Goal: Task Accomplishment & Management: Manage account settings

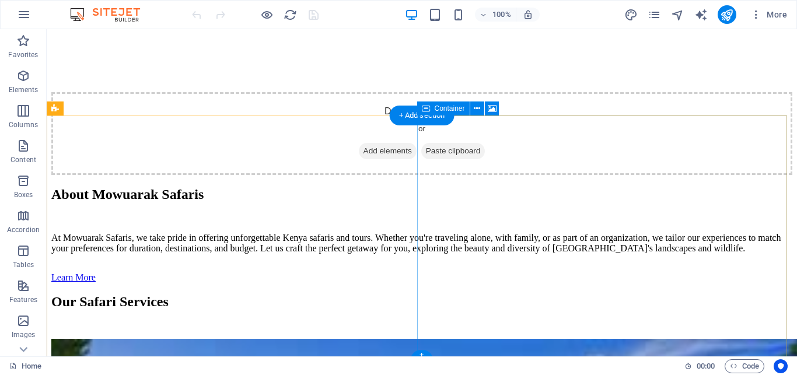
scroll to position [1696, 0]
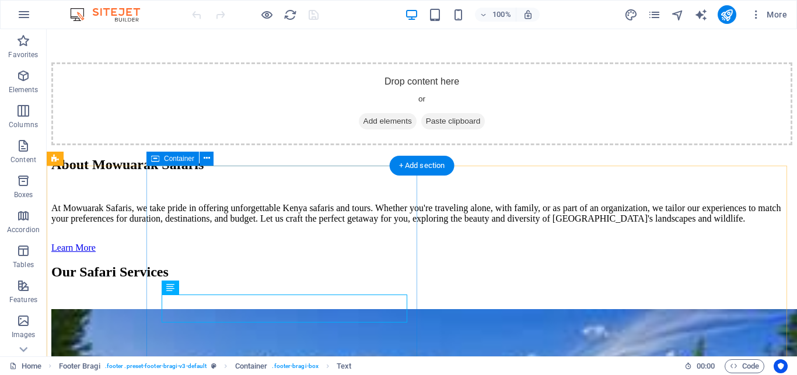
scroll to position [1637, 0]
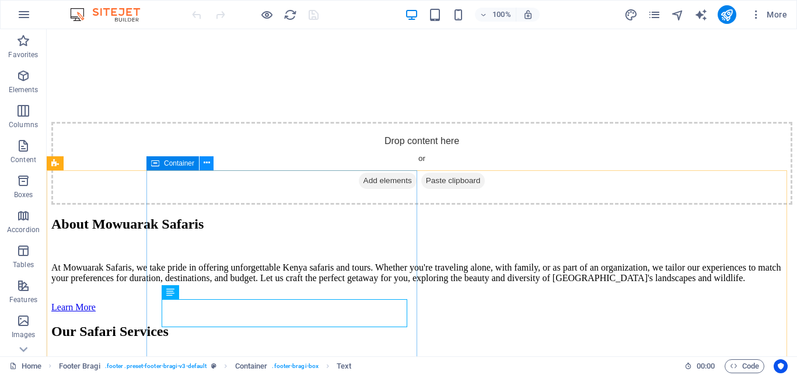
click at [205, 163] on icon at bounding box center [207, 163] width 6 height 12
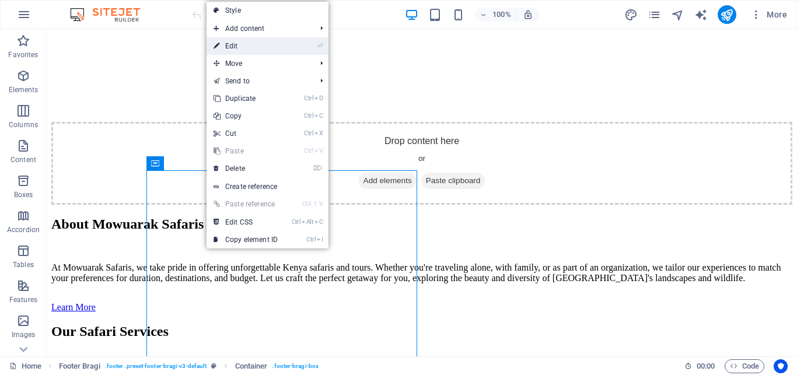
click at [247, 50] on link "⏎ Edit" at bounding box center [246, 46] width 78 height 18
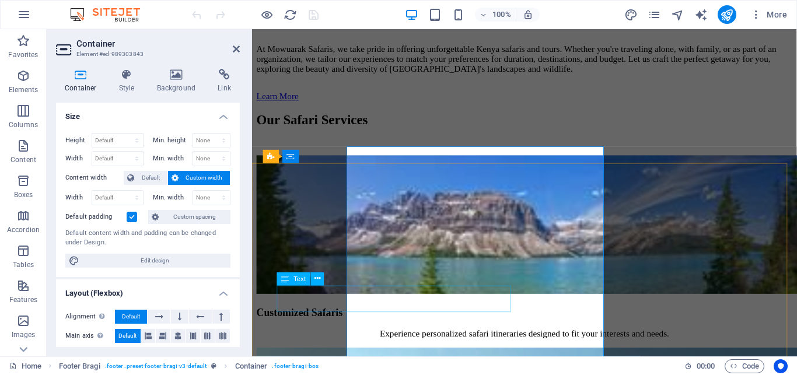
scroll to position [1654, 0]
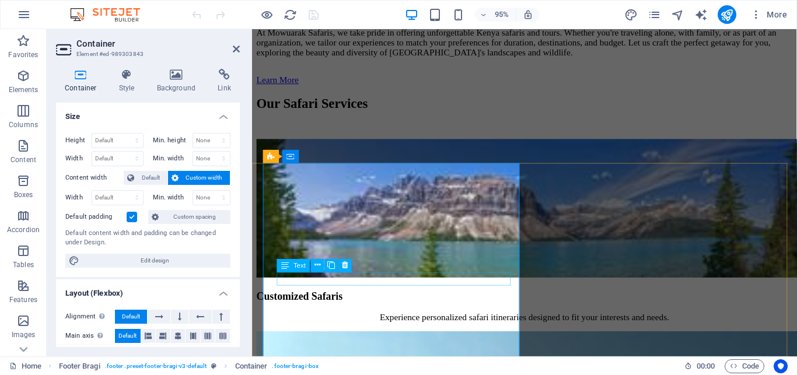
click at [303, 263] on span "Text" at bounding box center [299, 266] width 12 height 6
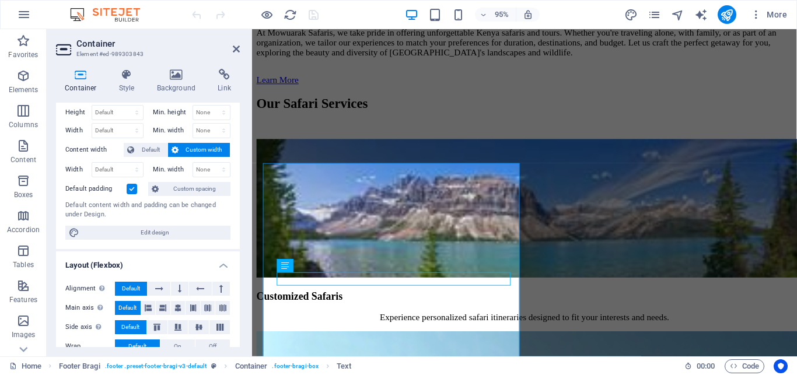
scroll to position [0, 0]
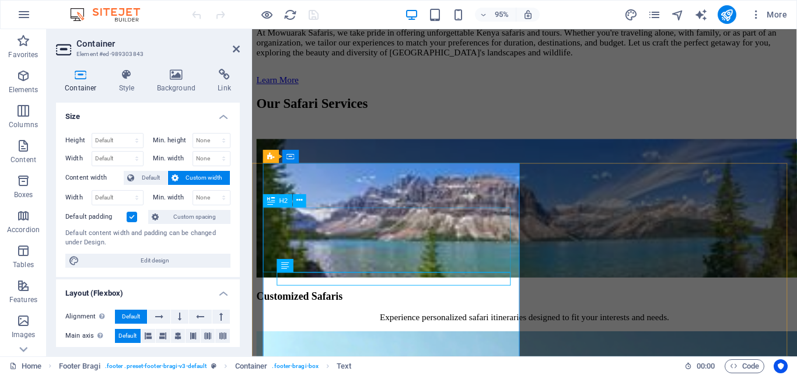
click at [299, 203] on icon at bounding box center [299, 201] width 6 height 12
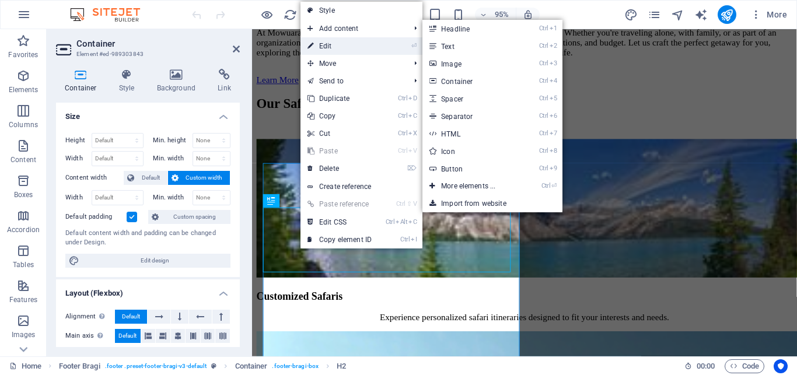
click at [328, 44] on link "⏎ Edit" at bounding box center [339, 46] width 78 height 18
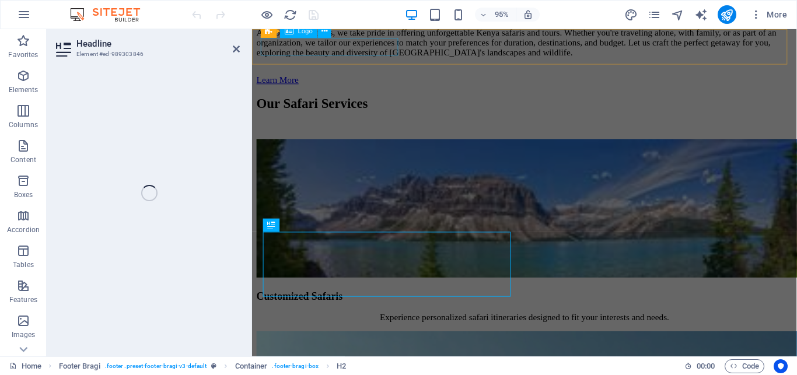
scroll to position [1628, 0]
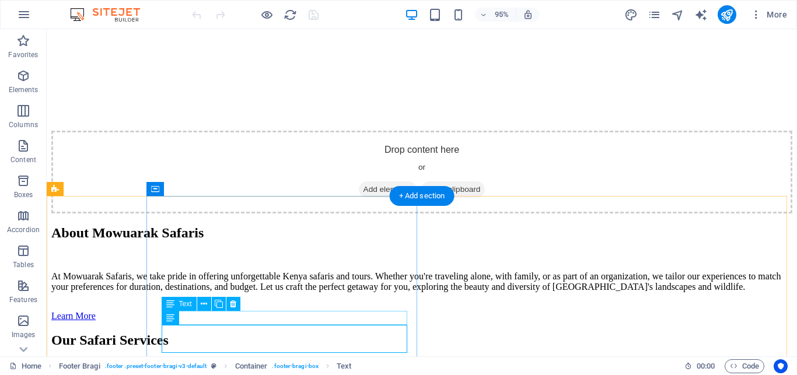
scroll to position [1610, 0]
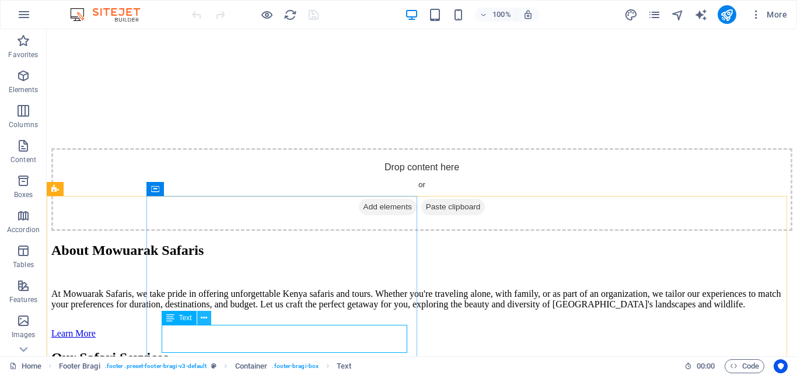
click at [201, 318] on icon at bounding box center [204, 318] width 6 height 12
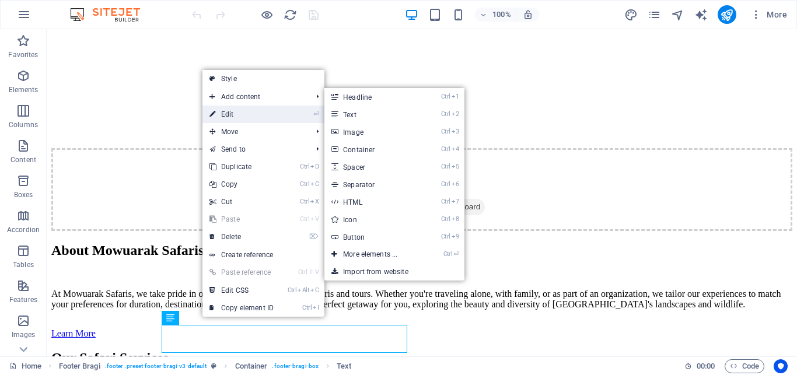
click at [247, 113] on link "⏎ Edit" at bounding box center [241, 115] width 78 height 18
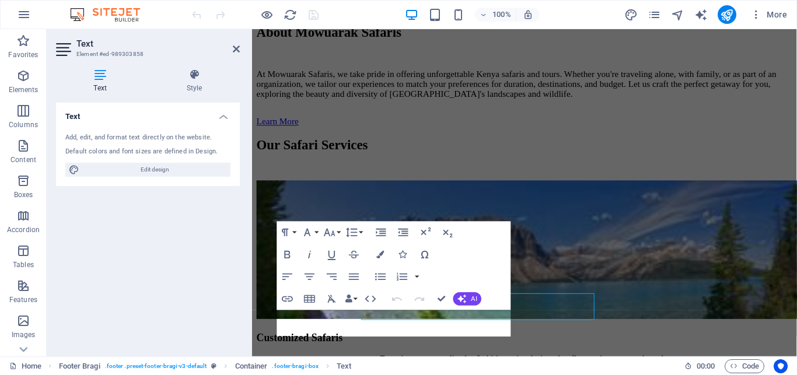
scroll to position [1628, 0]
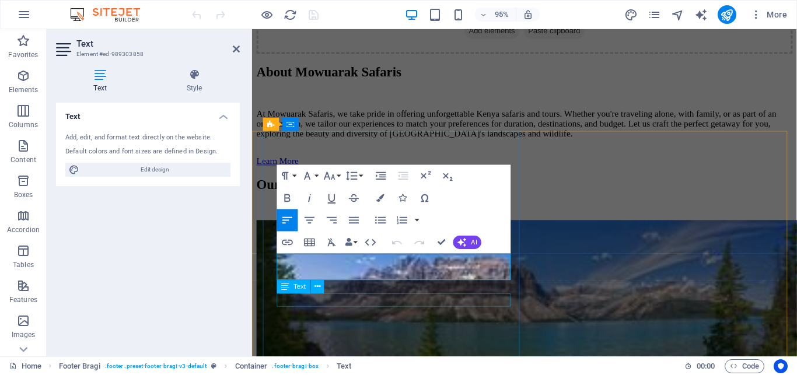
scroll to position [1687, 0]
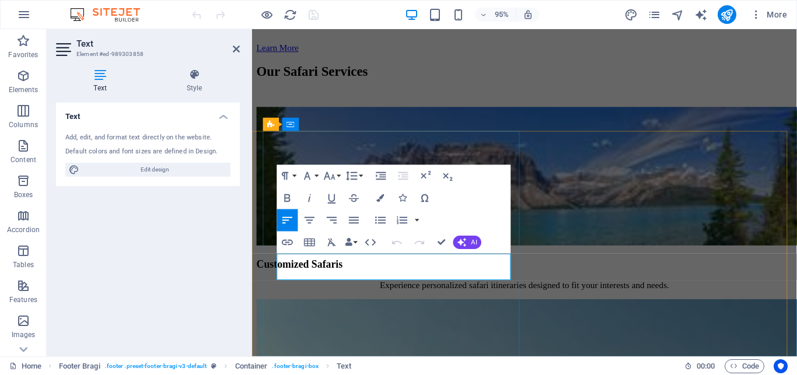
drag, startPoint x: 472, startPoint y: 179, endPoint x: 499, endPoint y: 185, distance: 27.5
click at [508, 184] on div "Paragraph Format Normal Heading 1 Heading 2 Heading 3 Heading 4 Heading 5 Headi…" at bounding box center [394, 209] width 234 height 89
click at [309, 179] on icon "button" at bounding box center [307, 176] width 6 height 8
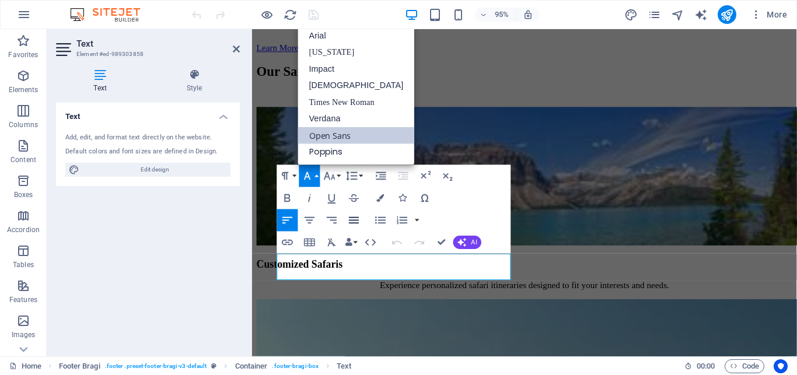
scroll to position [0, 0]
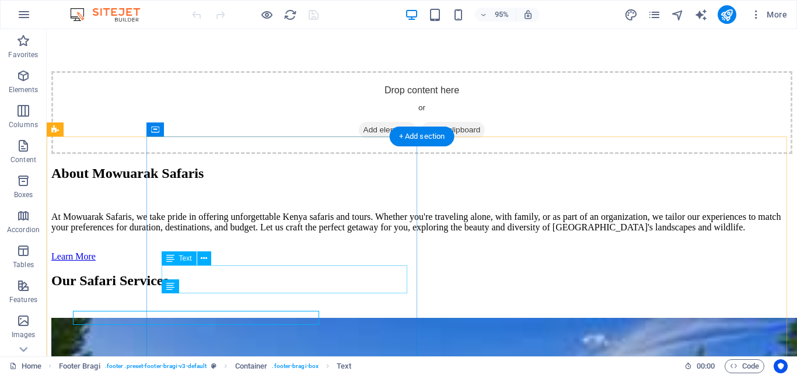
scroll to position [1670, 0]
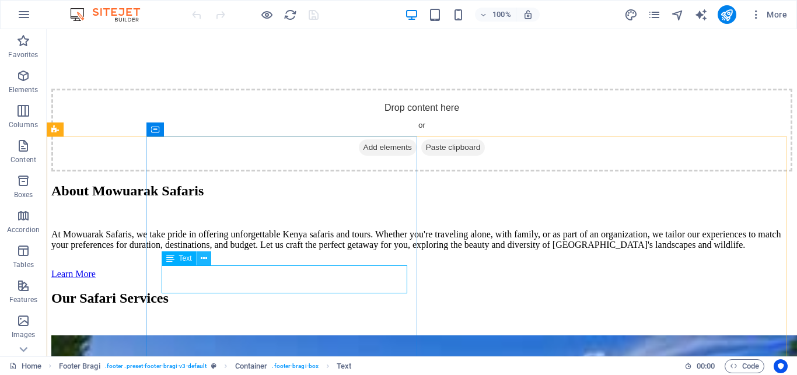
click at [203, 258] on icon at bounding box center [204, 259] width 6 height 12
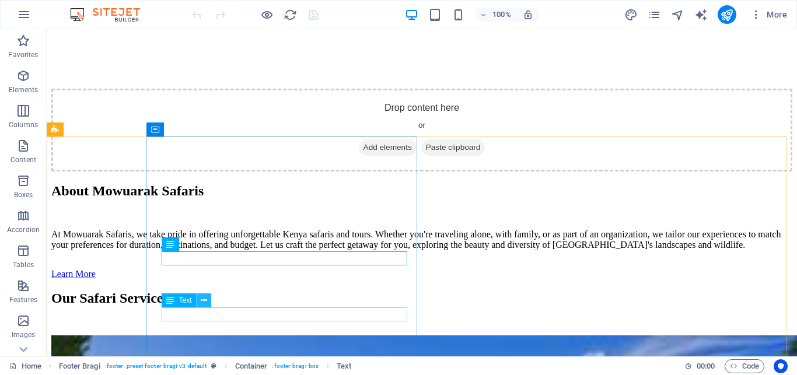
click at [200, 300] on button at bounding box center [204, 300] width 14 height 14
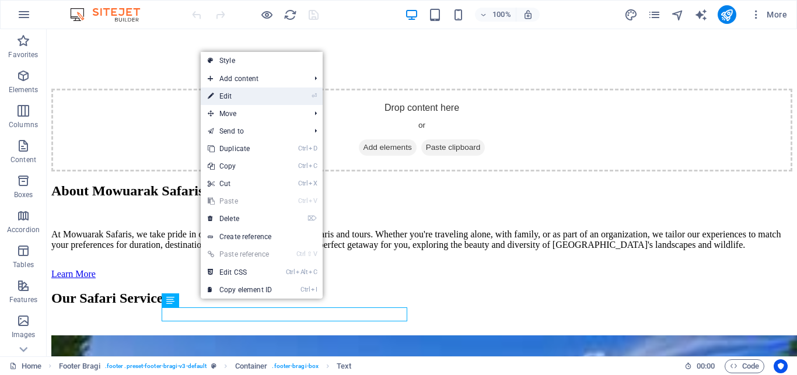
click at [230, 98] on link "⏎ Edit" at bounding box center [240, 97] width 78 height 18
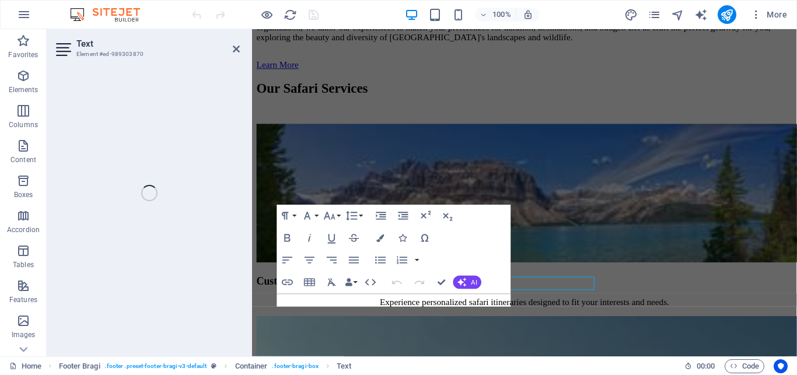
scroll to position [1687, 0]
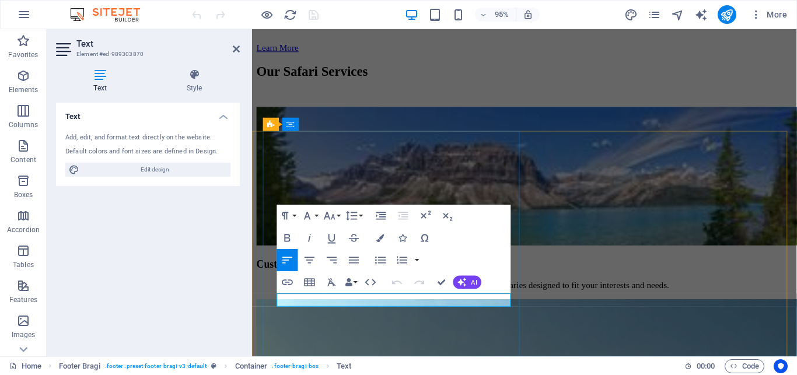
click at [315, 125] on icon at bounding box center [316, 125] width 6 height 12
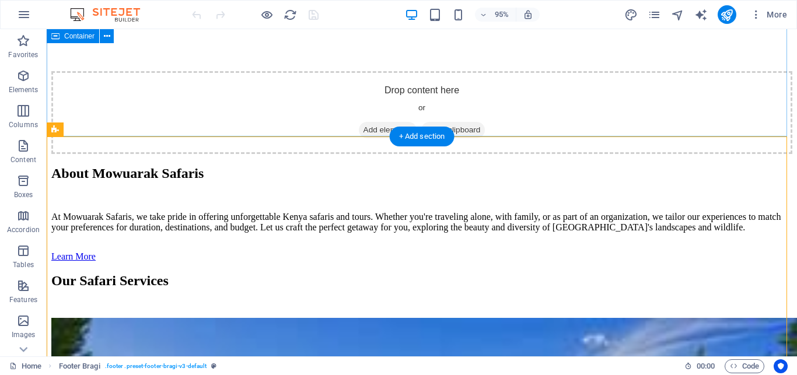
scroll to position [1670, 0]
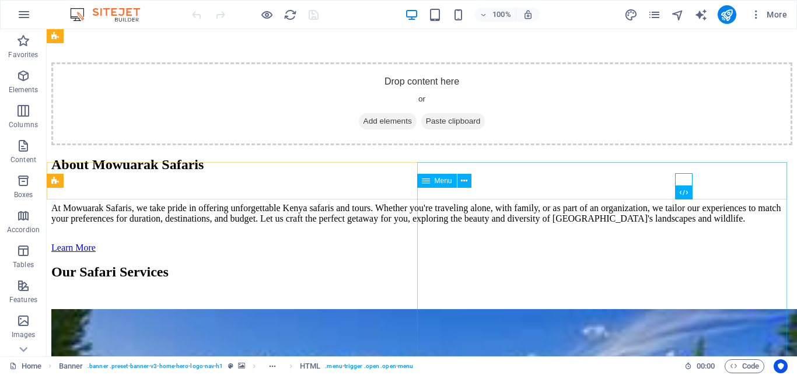
scroll to position [1518, 0]
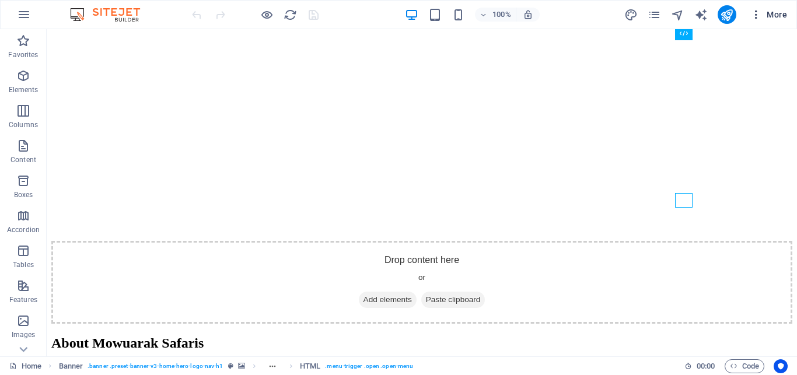
click at [775, 11] on span "More" at bounding box center [768, 15] width 37 height 12
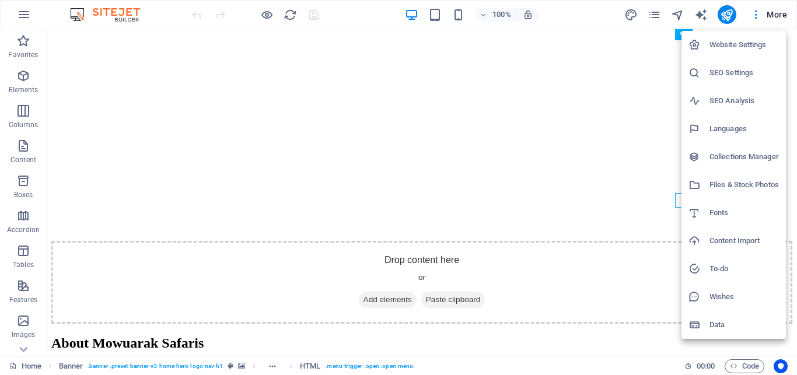
click at [479, 259] on div at bounding box center [398, 187] width 797 height 375
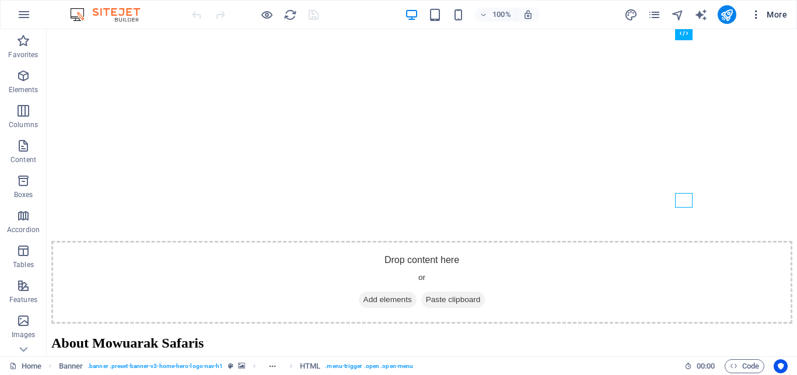
click at [759, 21] on button "More" at bounding box center [769, 14] width 46 height 19
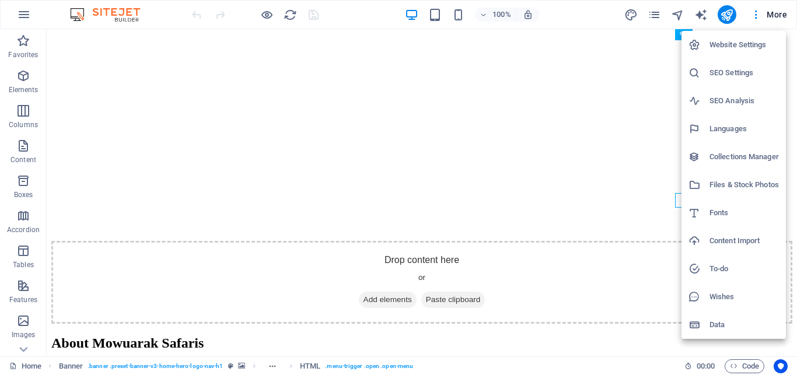
drag, startPoint x: 557, startPoint y: 86, endPoint x: 565, endPoint y: 76, distance: 12.8
click at [558, 83] on div at bounding box center [398, 187] width 797 height 375
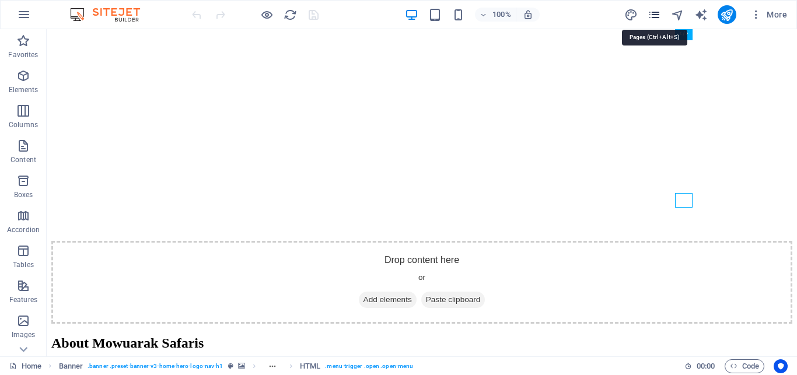
click at [658, 15] on icon "pages" at bounding box center [654, 14] width 13 height 13
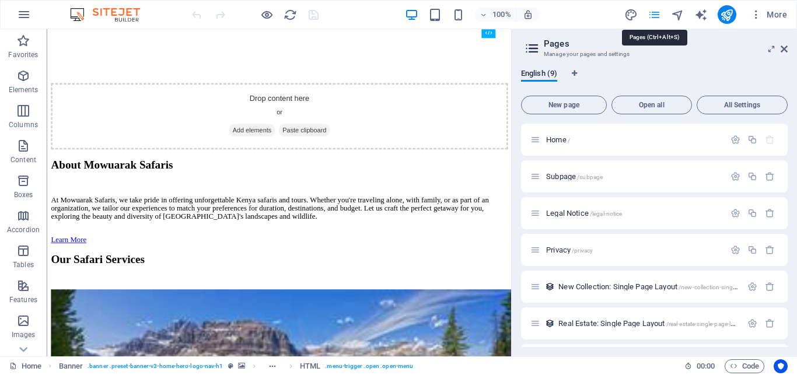
scroll to position [1599, 0]
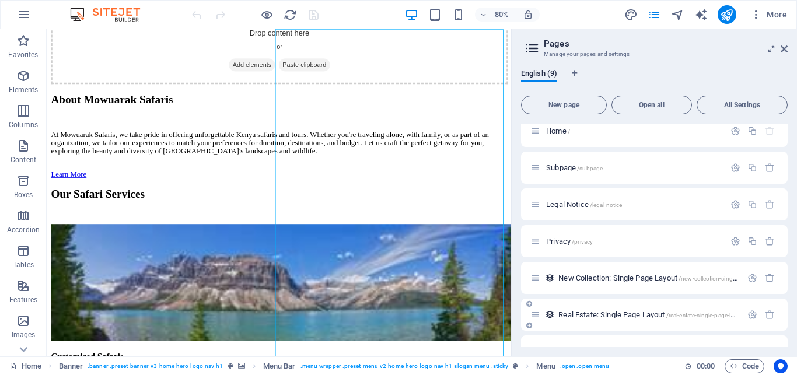
scroll to position [0, 0]
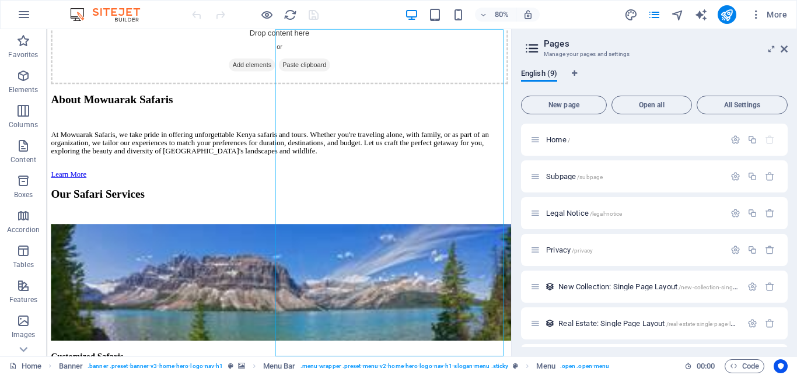
click at [531, 50] on icon at bounding box center [532, 48] width 18 height 16
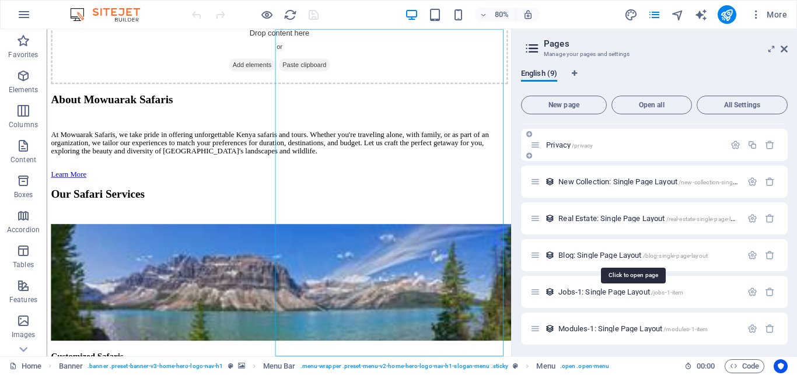
scroll to position [107, 0]
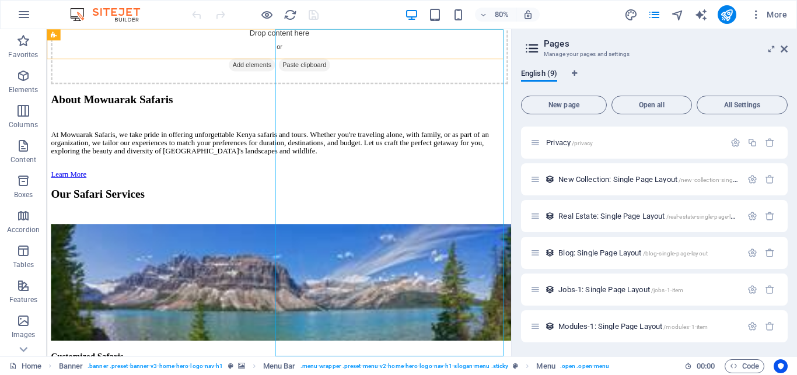
click at [538, 368] on span "Menu" at bounding box center [545, 366] width 19 height 14
click at [545, 366] on span "Menu" at bounding box center [545, 366] width 19 height 14
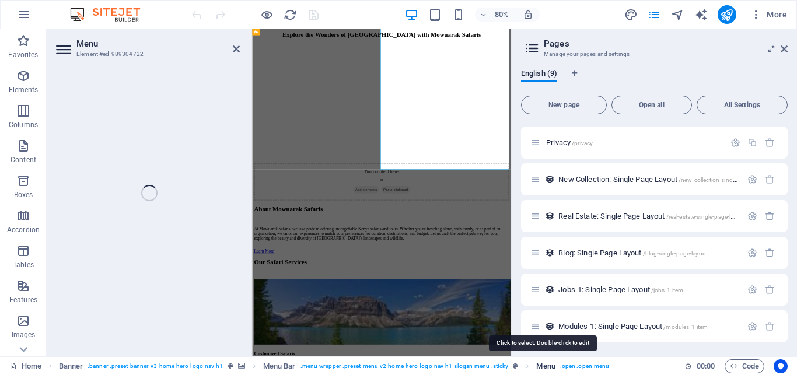
select select
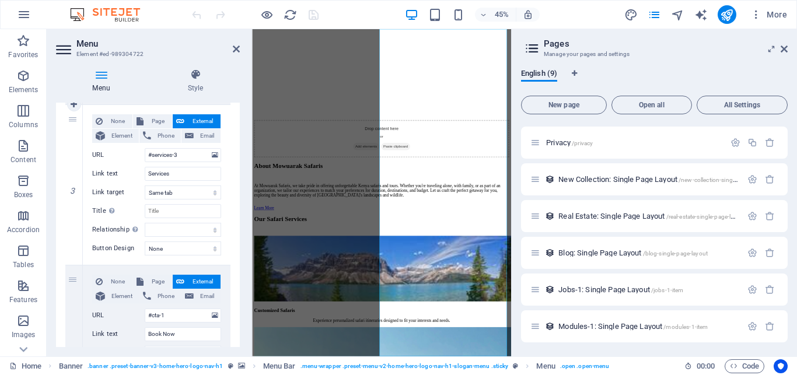
scroll to position [420, 0]
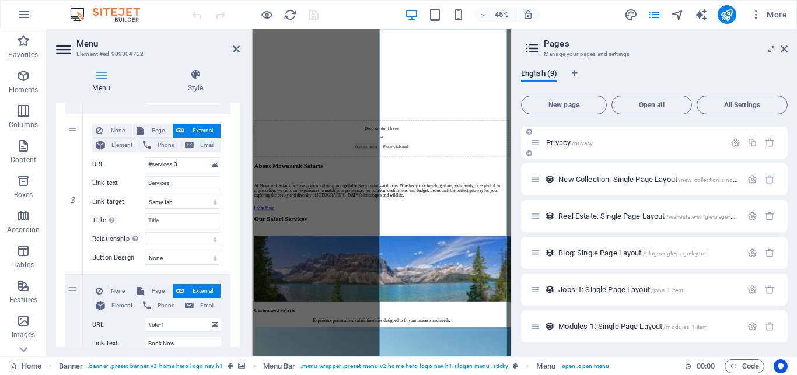
click at [635, 155] on div "Privacy /privacy" at bounding box center [654, 143] width 267 height 32
click at [658, 17] on icon "pages" at bounding box center [654, 14] width 13 height 13
click at [739, 104] on span "All Settings" at bounding box center [742, 105] width 81 height 7
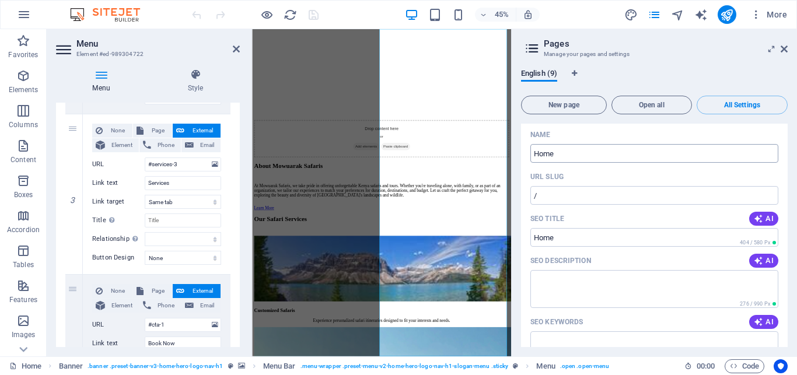
scroll to position [53, 0]
